Goal: Task Accomplishment & Management: Use online tool/utility

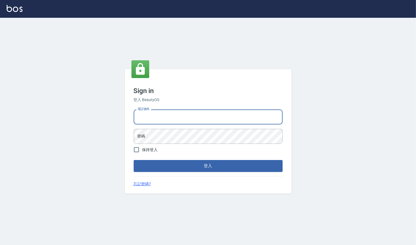
click at [185, 113] on input "電話號碼" at bounding box center [208, 117] width 149 height 15
type input "0223709007"
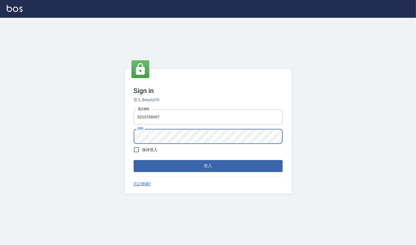
click at [134, 160] on button "登入" at bounding box center [208, 166] width 149 height 12
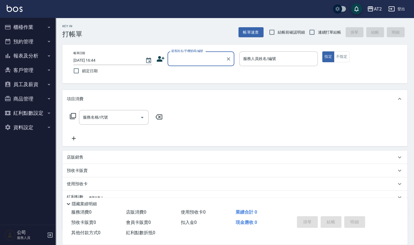
click at [33, 40] on button "預約管理" at bounding box center [27, 41] width 51 height 14
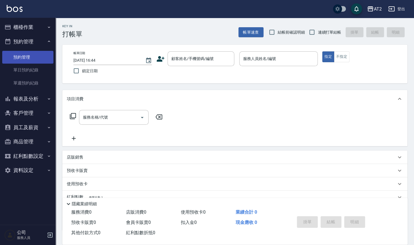
click at [25, 55] on link "預約管理" at bounding box center [27, 57] width 51 height 13
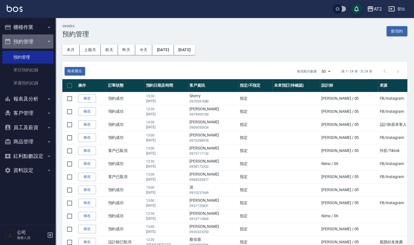
click at [24, 43] on button "預約管理" at bounding box center [27, 41] width 51 height 14
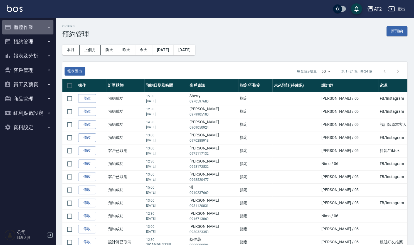
click at [29, 25] on button "櫃檯作業" at bounding box center [27, 27] width 51 height 14
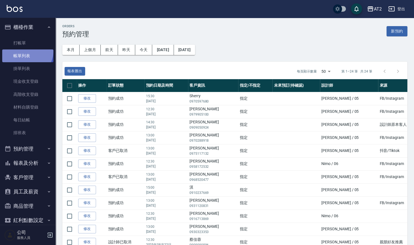
click at [26, 51] on link "帳單列表" at bounding box center [27, 56] width 51 height 13
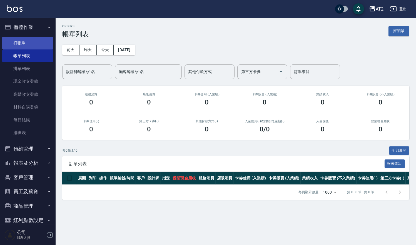
click at [32, 38] on link "打帳單" at bounding box center [27, 43] width 51 height 13
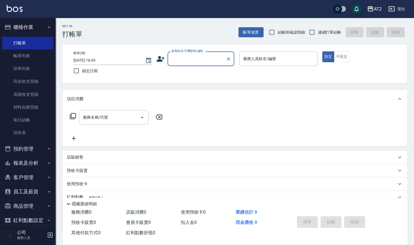
click at [295, 30] on span "結帳前確認明細" at bounding box center [291, 32] width 27 height 6
click at [278, 30] on input "結帳前確認明細" at bounding box center [272, 32] width 12 height 12
checkbox input "true"
click at [319, 32] on span "連續打單結帳" at bounding box center [329, 32] width 23 height 6
click at [318, 32] on input "連續打單結帳" at bounding box center [312, 32] width 12 height 12
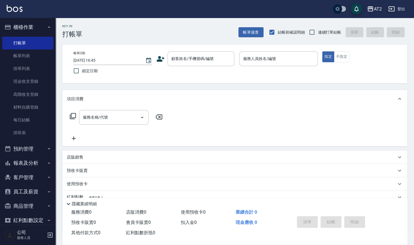
checkbox input "true"
click at [223, 52] on div "顧客姓名/手機號碼/編號" at bounding box center [200, 58] width 67 height 15
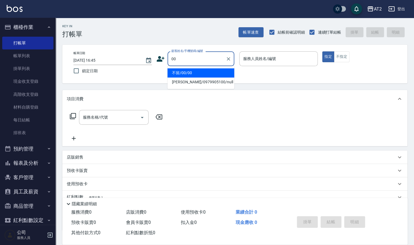
type input "不留/00/00"
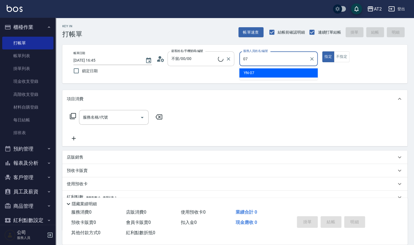
type input "YN-07"
type button "true"
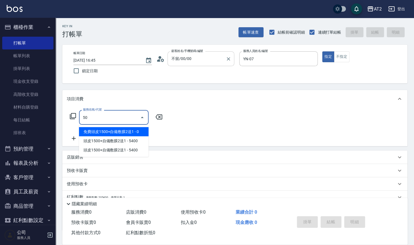
type input "501"
type input "100"
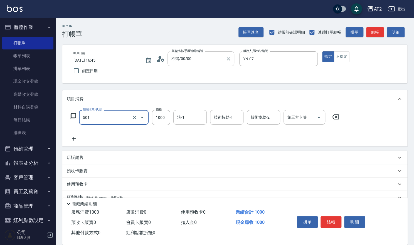
type input "染髮(501)"
type input "0"
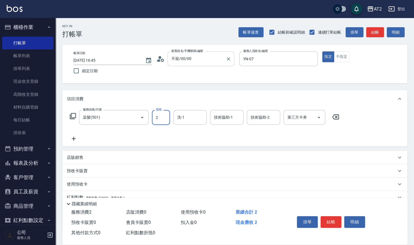
type input "24"
type input "20"
type input "249"
type input "240"
type input "2499"
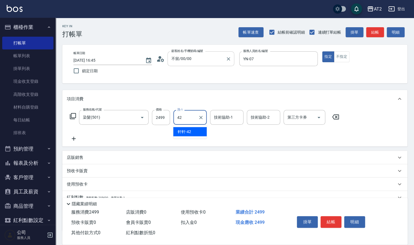
type input "軒軒-42"
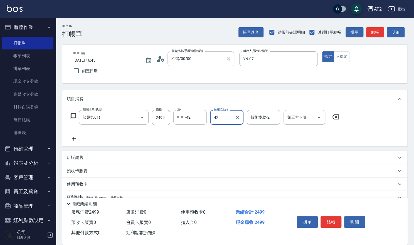
type input "軒軒-42"
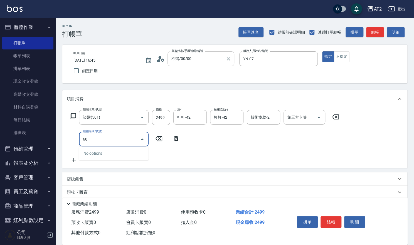
type input "601"
type input "340"
type input "自備護髮(601)"
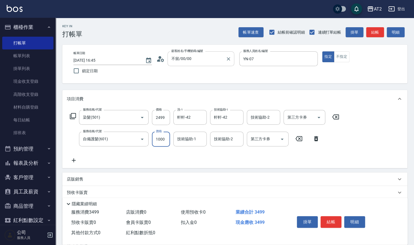
type input "2"
type input "250"
type input "200"
type input "260"
type input "2000"
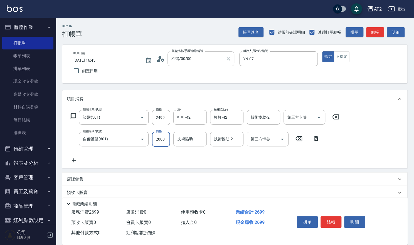
type input "440"
type input "2000"
type input "軒軒-42"
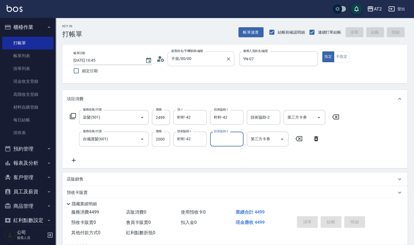
type input "0"
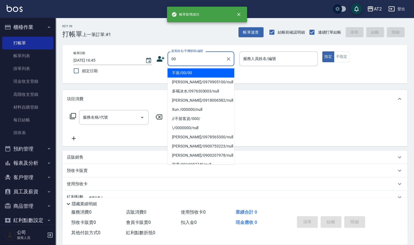
type input "不留/00/00"
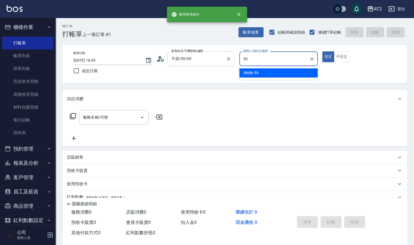
type input "Molly-39"
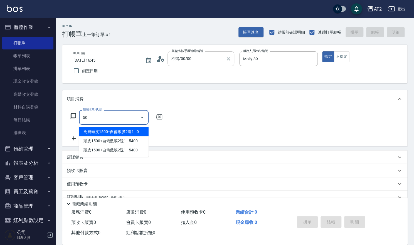
type input "5"
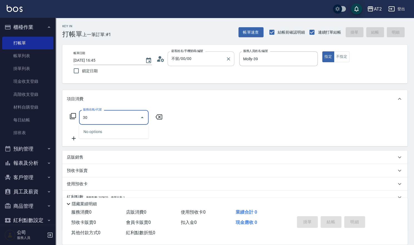
type input "301"
type input "150"
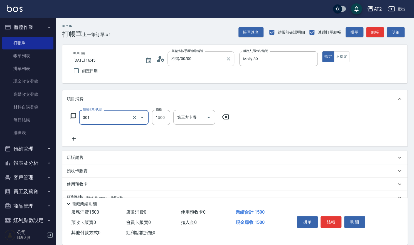
type input "燙髮(301)"
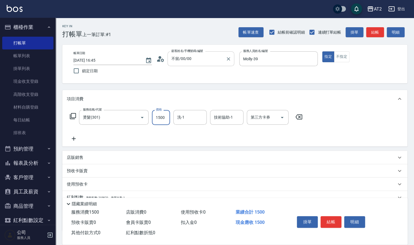
type input "0"
type input "80"
type input "800"
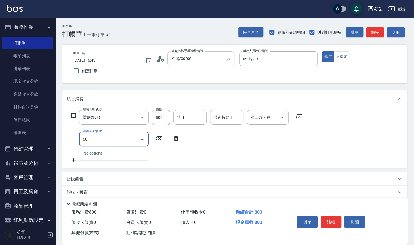
type input "6"
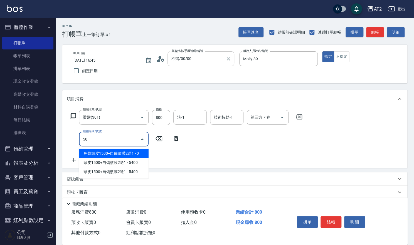
type input "501"
type input "180"
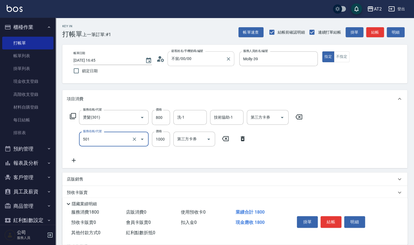
type input "染髮(501)"
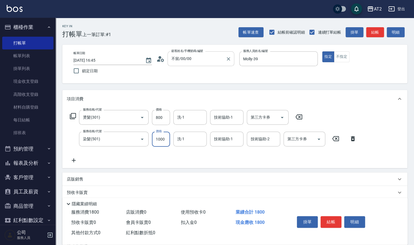
type input "80"
type input "149"
type input "90"
type input "1499"
type input "220"
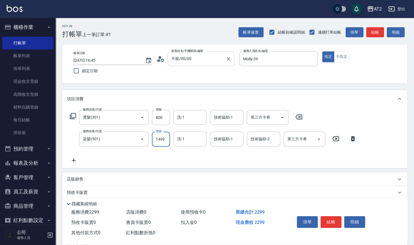
type input "1499"
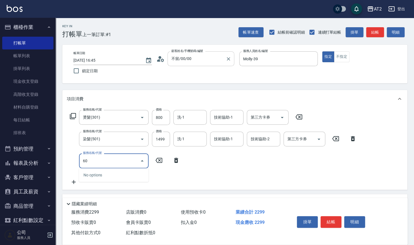
type input "601"
type input "320"
type input "自備護髮(601)"
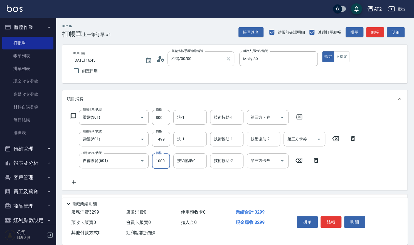
type input "2"
type input "230"
type input "200"
type input "240"
type input "2000"
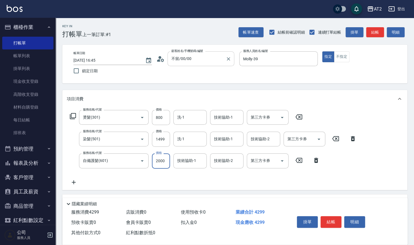
type input "420"
type input "2000"
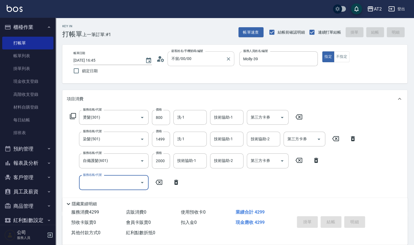
type input "[DATE] 16:46"
type input "0"
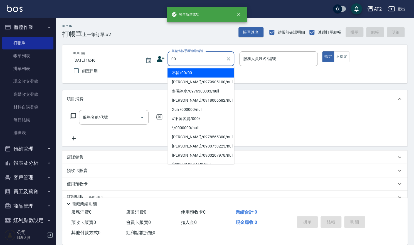
type input "不留/00/00"
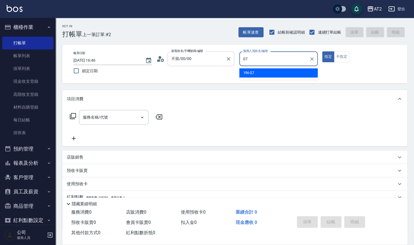
type input "YN-07"
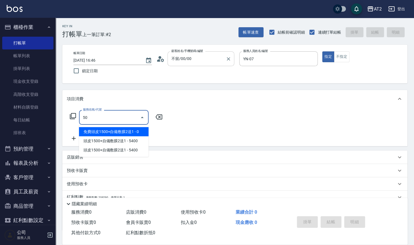
type input "501"
type input "100"
type input "染髮(501)"
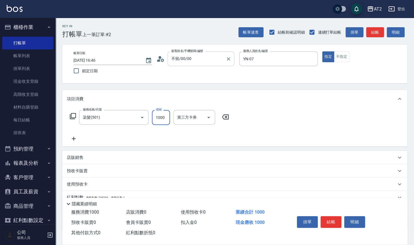
type input "0"
type input "14"
type input "10"
type input "148"
type input "140"
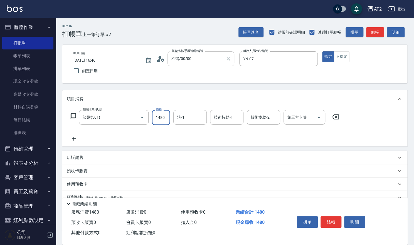
type input "1480"
type input "軒軒-42"
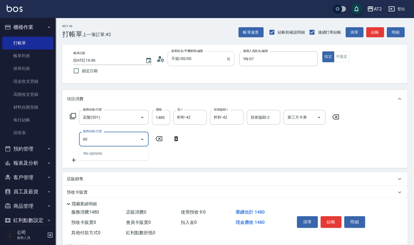
type input "601"
type input "240"
type input "自備護髮(601)"
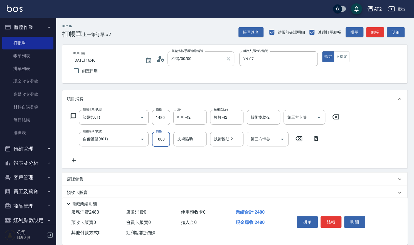
type input "140"
type input "20"
type input "150"
type input "200"
type input "160"
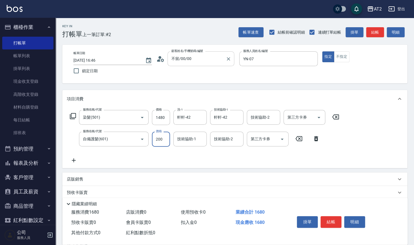
type input "2000"
type input "340"
type input "20004"
type input "2140"
type input "200042"
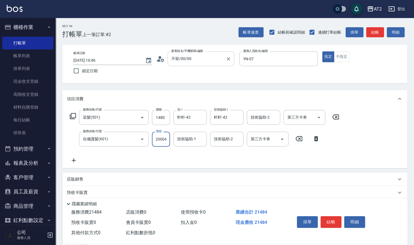
type input "20150"
type input "20004"
type input "340"
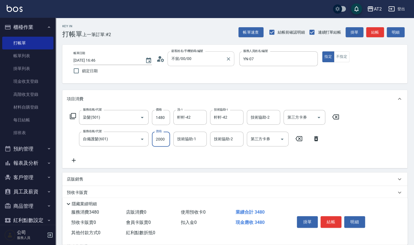
type input "2000"
type input "軒軒-42"
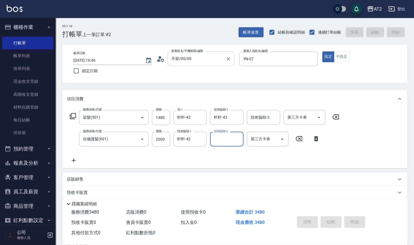
type input "0"
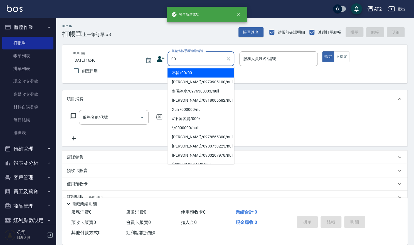
type input "不留/00/00"
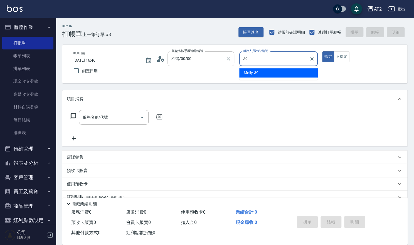
type input "Molly-39"
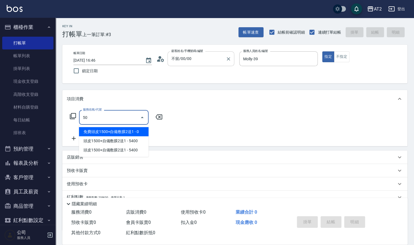
type input "501"
type input "100"
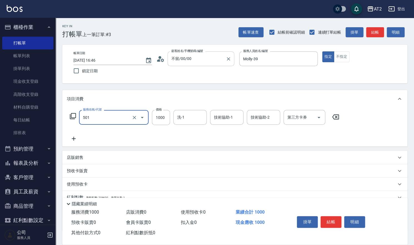
type input "染髮(501)"
type input "0"
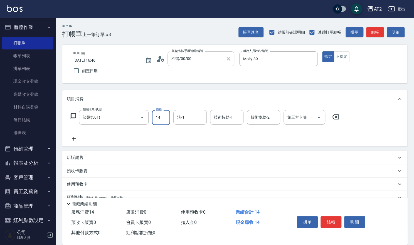
type input "149"
type input "10"
type input "1499"
type input "140"
type input "1499"
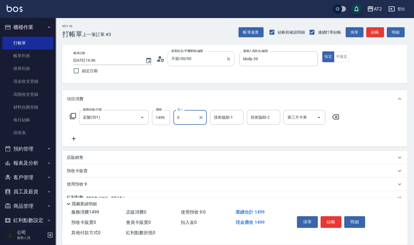
type input "0"
type input "[PERSON_NAME]-43"
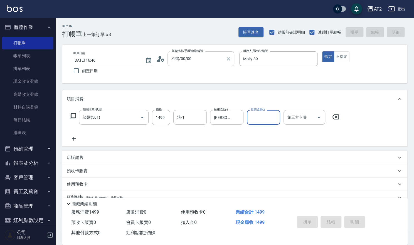
type input "0"
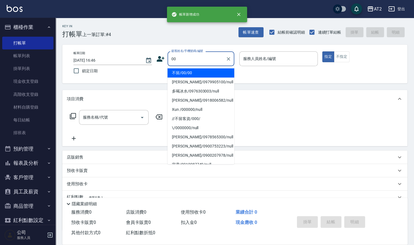
type input "不留/00/00"
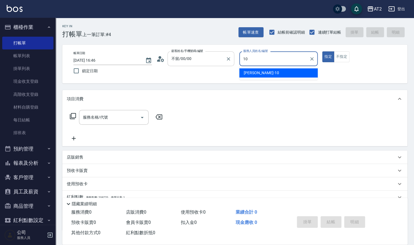
type input "[PERSON_NAME]-10"
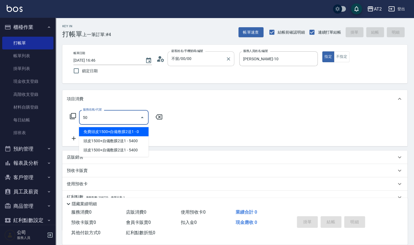
type input "501"
type input "100"
type input "染髮(501)"
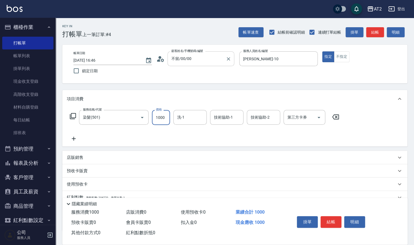
type input "0"
type input "10"
type input "1000"
type input "100"
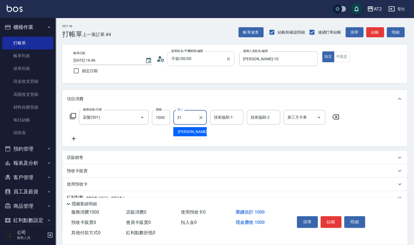
type input "[PERSON_NAME]-31"
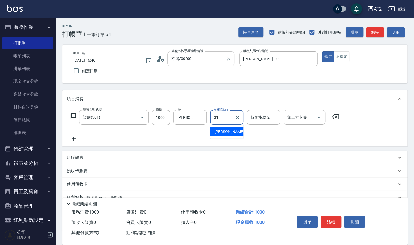
type input "[PERSON_NAME]-31"
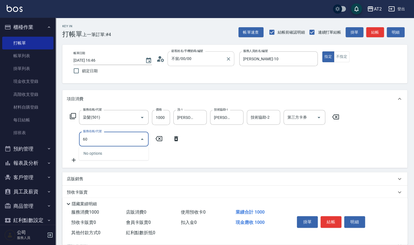
type input "601"
type input "200"
type input "自備護髮(601)"
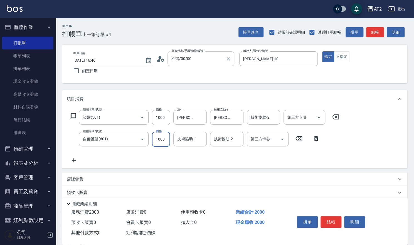
type input "2"
type input "100"
type input "24"
type input "120"
type input "244"
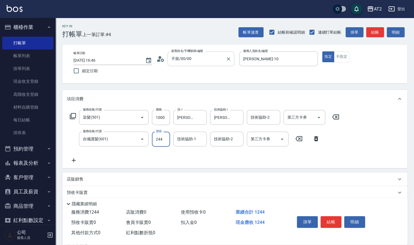
type input "340"
type input "2440"
type input "[PERSON_NAME]-31"
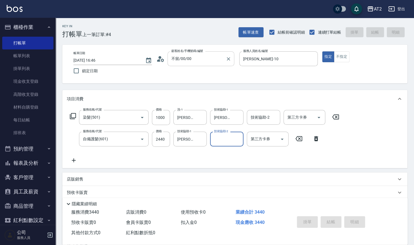
type input "[DATE] 16:47"
type input "0"
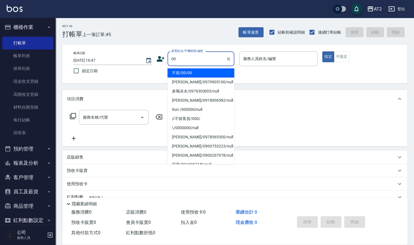
type input "不留/00/00"
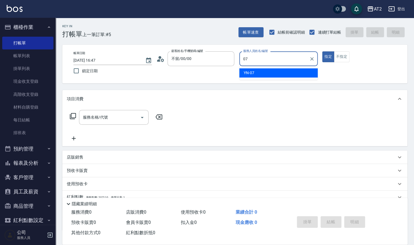
type input "YN-07"
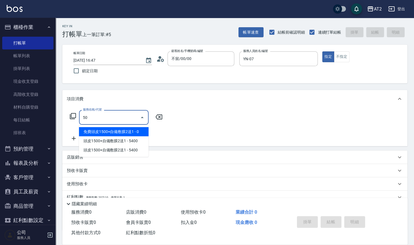
type input "501"
type input "100"
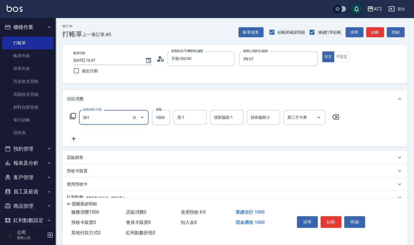
type input "染髮(501)"
type input "0"
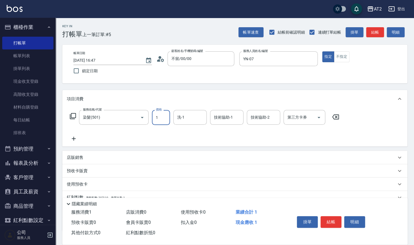
type input "14"
type input "10"
type input "148"
type input "140"
type input "1480"
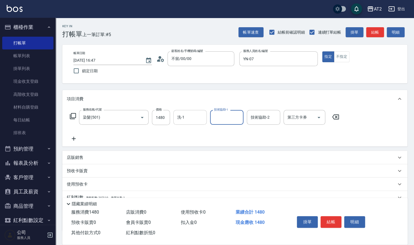
drag, startPoint x: 193, startPoint y: 113, endPoint x: 198, endPoint y: 111, distance: 4.8
click at [192, 113] on input "洗-1" at bounding box center [190, 118] width 28 height 10
type input "軒軒-42"
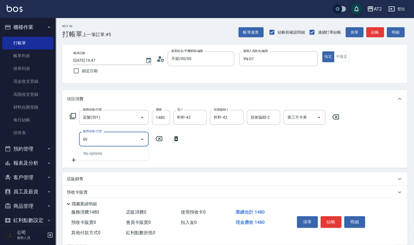
type input "601"
type input "240"
type input "自備護髮(601)"
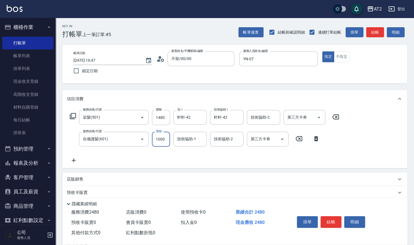
type input "140"
type input "20"
type input "160"
type input "200"
type input "340"
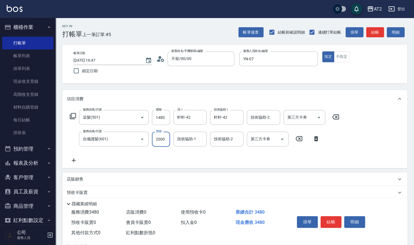
type input "2000"
type input "軒軒-42"
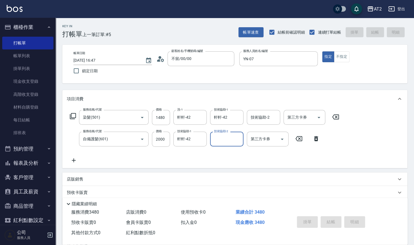
type input "[DATE] 16:48"
type input "0"
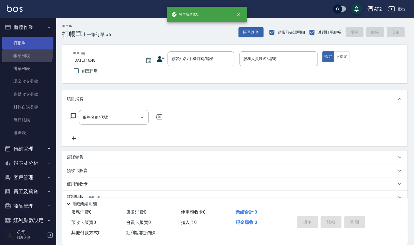
drag, startPoint x: 27, startPoint y: 53, endPoint x: 26, endPoint y: 49, distance: 4.6
click at [26, 53] on link "帳單列表" at bounding box center [27, 56] width 51 height 13
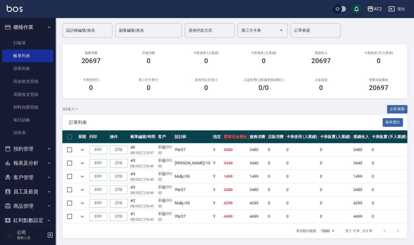
click at [31, 25] on button "櫃檯作業" at bounding box center [27, 27] width 51 height 14
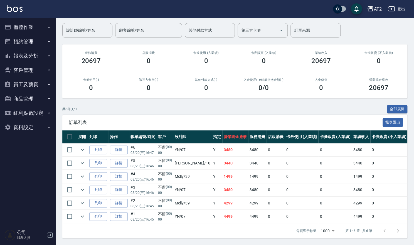
click at [32, 56] on button "報表及分析" at bounding box center [27, 56] width 51 height 14
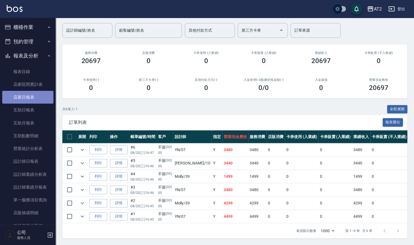
click at [37, 99] on link "店家日報表" at bounding box center [27, 97] width 51 height 13
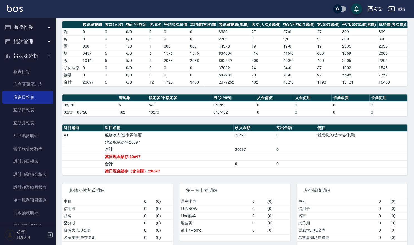
scroll to position [90, 0]
